Goal: Transaction & Acquisition: Purchase product/service

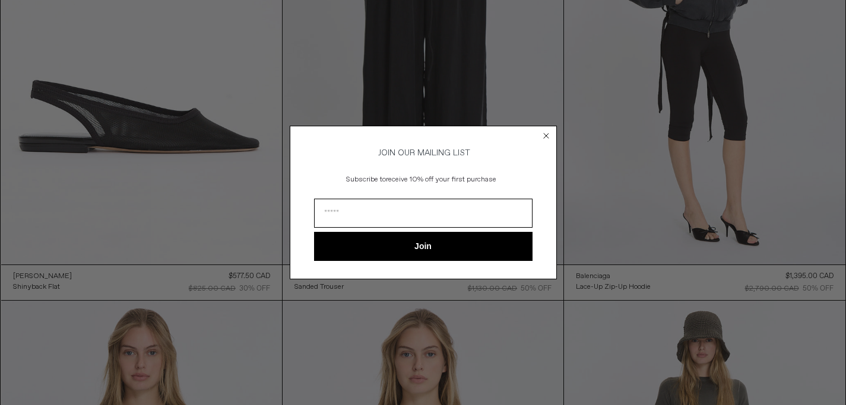
click at [545, 132] on circle "Close dialog" at bounding box center [545, 136] width 11 height 11
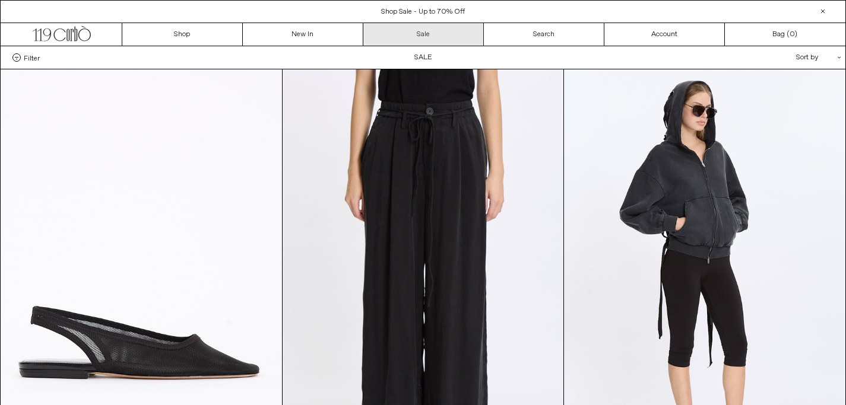
click at [417, 39] on link "Sale" at bounding box center [423, 34] width 120 height 23
click at [34, 58] on span "Filter" at bounding box center [32, 57] width 16 height 8
click at [0, 0] on select "**********" at bounding box center [0, 0] width 0 height 0
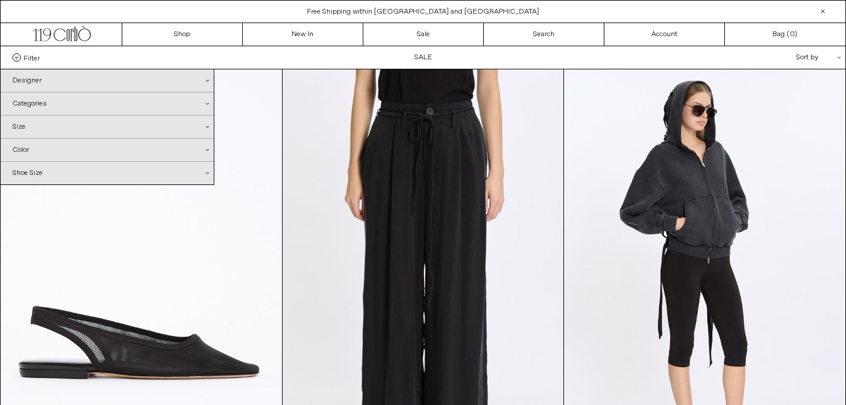
click at [35, 84] on div "Designer .cls-1{fill:#231f20}" at bounding box center [107, 80] width 213 height 23
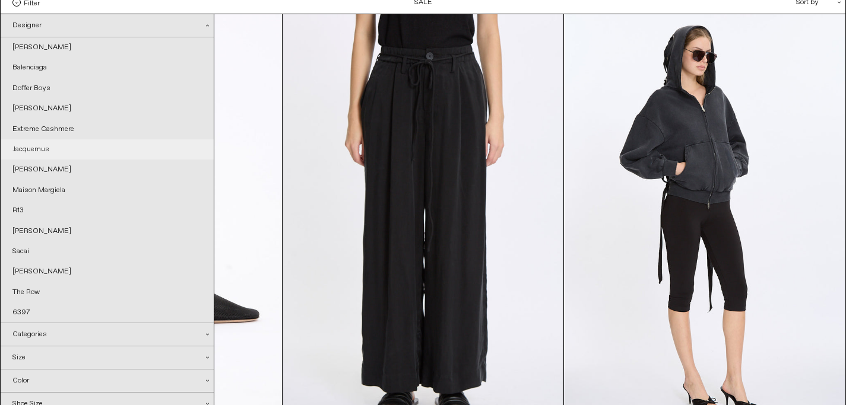
scroll to position [54, 0]
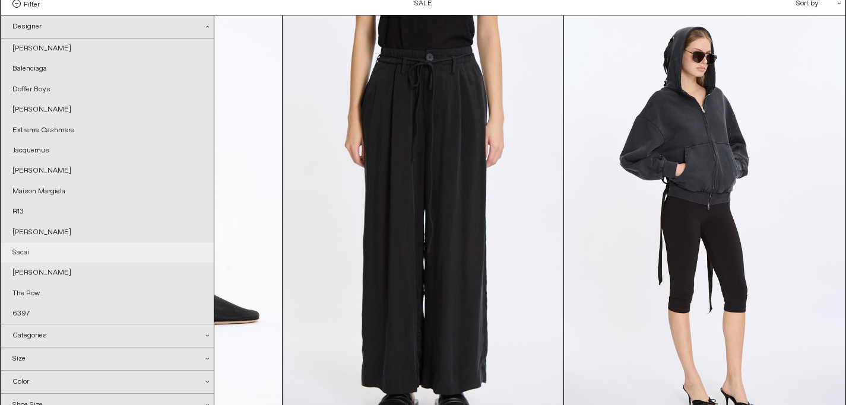
click at [17, 254] on link "Sacai" at bounding box center [107, 253] width 213 height 20
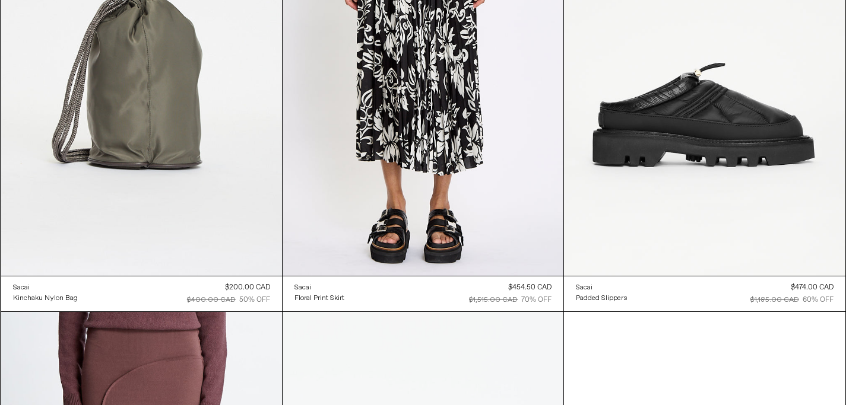
scroll to position [1097, 0]
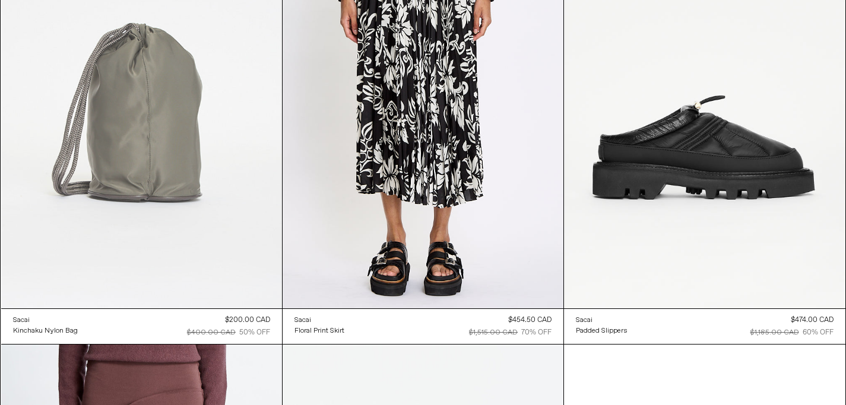
click at [163, 131] on at bounding box center [141, 97] width 281 height 421
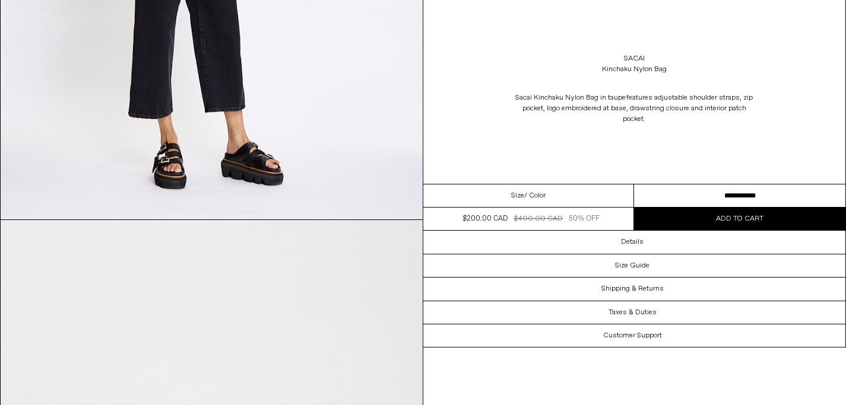
scroll to position [1650, 0]
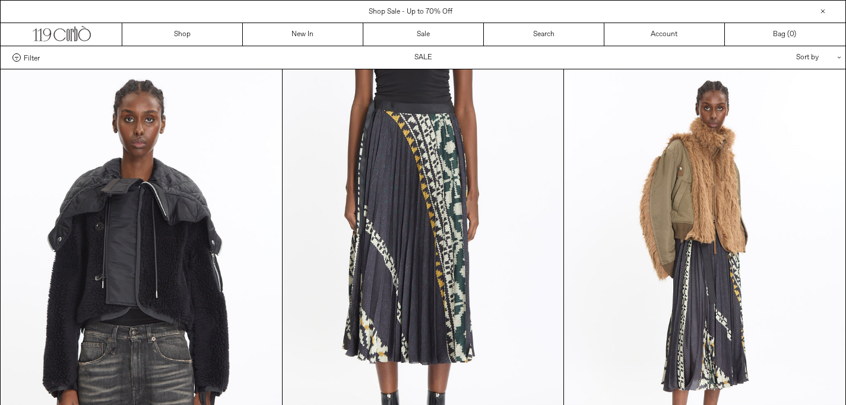
scroll to position [1097, 0]
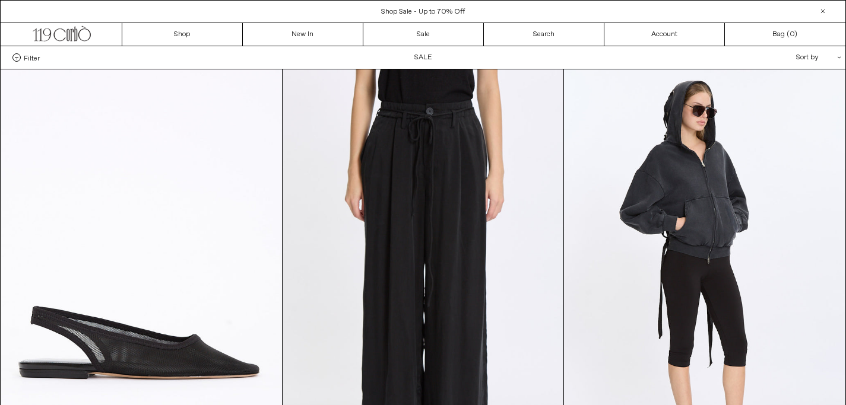
click at [28, 60] on span "Filter" at bounding box center [32, 57] width 16 height 8
click at [0, 0] on select "**********" at bounding box center [0, 0] width 0 height 0
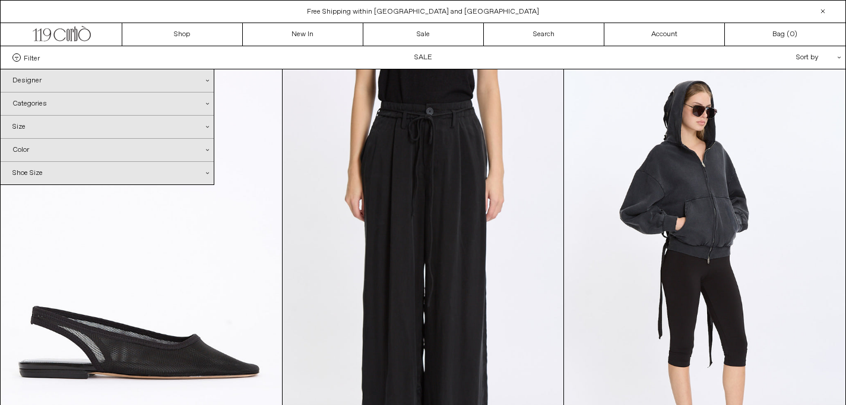
click at [39, 80] on div "Designer .cls-1{fill:#231f20}" at bounding box center [107, 80] width 213 height 23
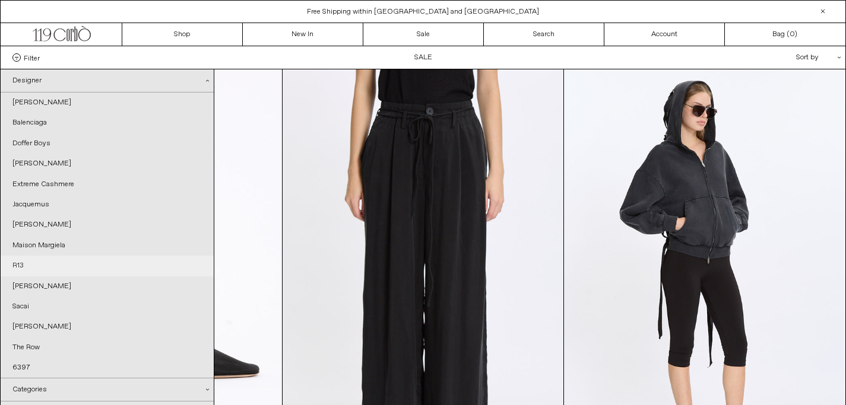
click at [16, 261] on link "R13" at bounding box center [107, 266] width 213 height 20
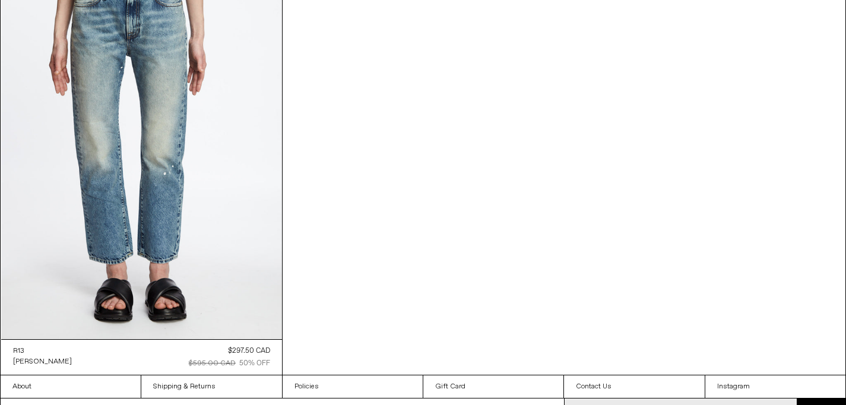
scroll to position [1084, 0]
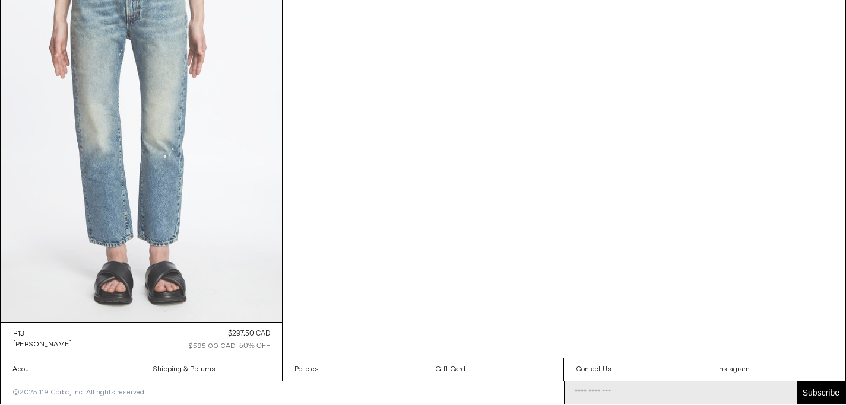
click at [154, 192] on at bounding box center [141, 111] width 281 height 421
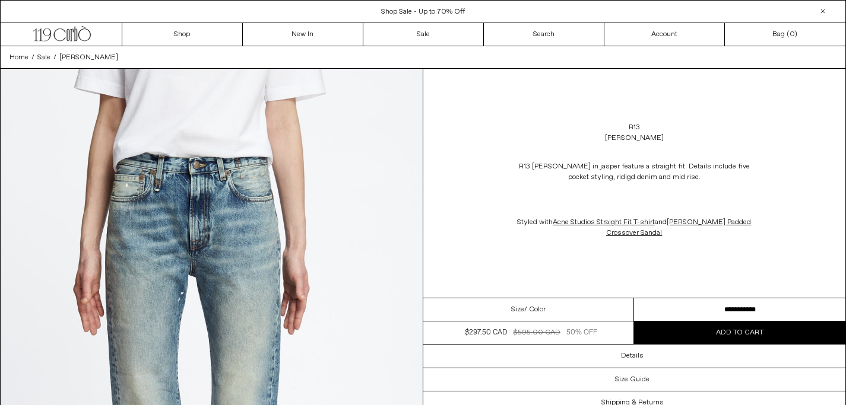
click at [555, 315] on div "Size / Color" at bounding box center [528, 309] width 211 height 23
click at [735, 306] on select "**********" at bounding box center [739, 309] width 211 height 23
